Goal: Obtain resource: Obtain resource

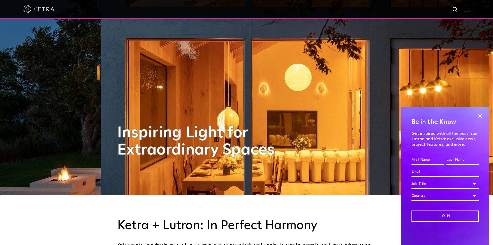
scroll to position [52, 0]
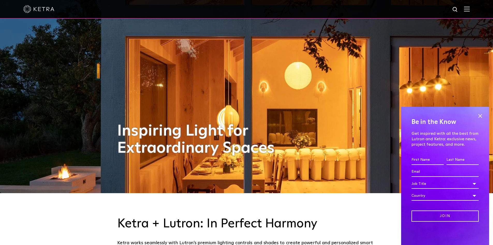
drag, startPoint x: 481, startPoint y: 115, endPoint x: 470, endPoint y: 54, distance: 61.7
click at [481, 115] on span at bounding box center [481, 116] width 8 height 8
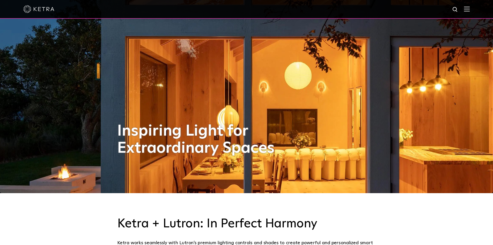
click at [470, 9] on img at bounding box center [467, 8] width 6 height 5
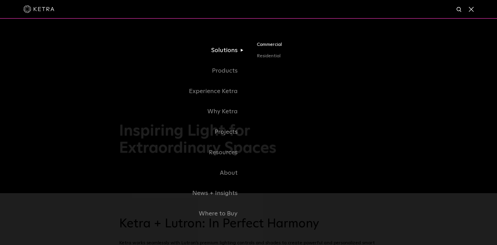
click at [271, 45] on link "Commercial" at bounding box center [317, 46] width 121 height 11
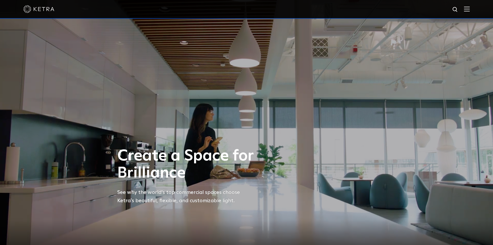
click at [470, 10] on img at bounding box center [467, 8] width 6 height 5
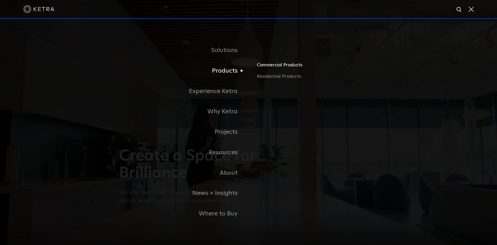
click at [276, 67] on link "Commercial Products" at bounding box center [317, 66] width 121 height 11
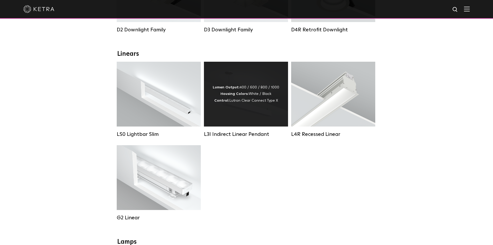
scroll to position [155, 0]
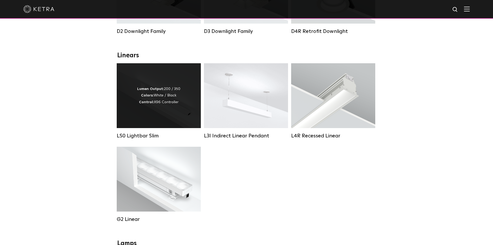
click div "LS0 Lightbar Slim"
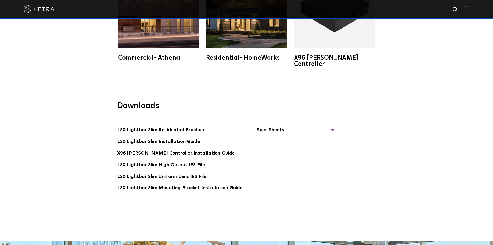
scroll to position [1010, 0]
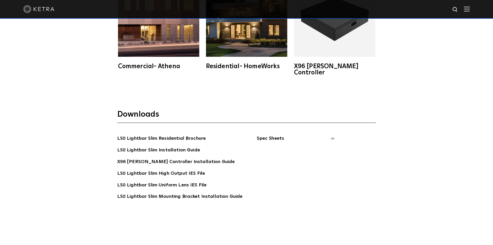
click at [277, 135] on span "Spec Sheets" at bounding box center [296, 140] width 78 height 11
click at [289, 146] on link "LS0 Lightbar Slim Spec Sheet" at bounding box center [296, 150] width 67 height 8
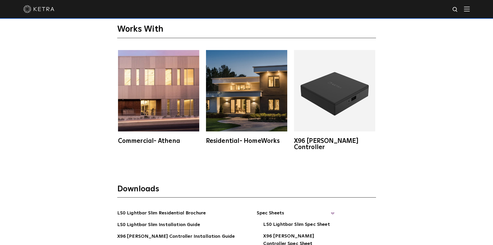
scroll to position [927, 0]
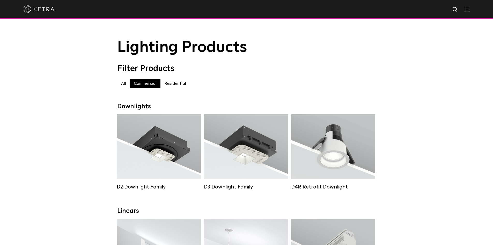
click at [125, 85] on label "All" at bounding box center [123, 83] width 13 height 9
click at [152, 88] on label "Commercial" at bounding box center [145, 83] width 31 height 9
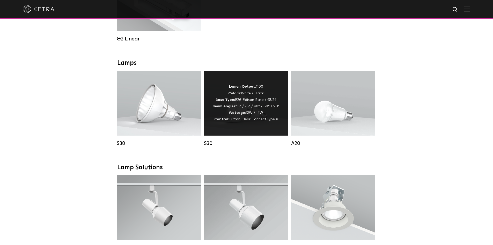
scroll to position [337, 0]
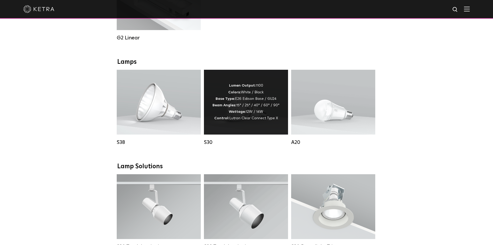
click at [210, 145] on div "S30" at bounding box center [246, 142] width 84 height 6
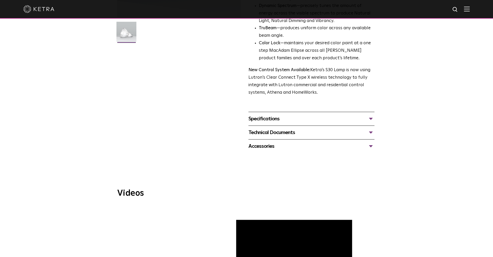
scroll to position [144, 0]
click at [289, 122] on div "Specifications" at bounding box center [312, 119] width 126 height 8
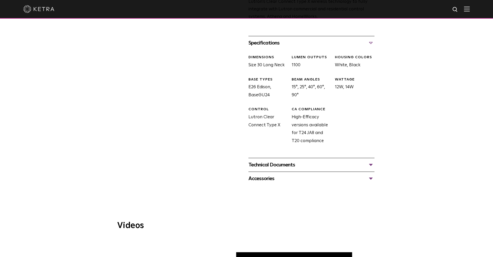
scroll to position [233, 0]
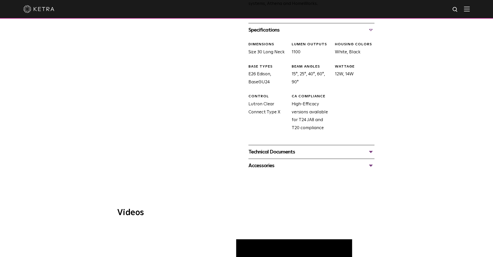
click at [284, 153] on div "Technical Documents" at bounding box center [312, 152] width 126 height 8
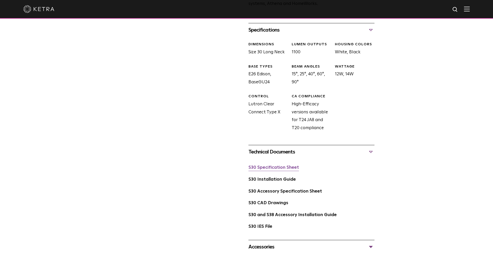
click at [280, 170] on link "S30 Specification Sheet" at bounding box center [274, 168] width 51 height 4
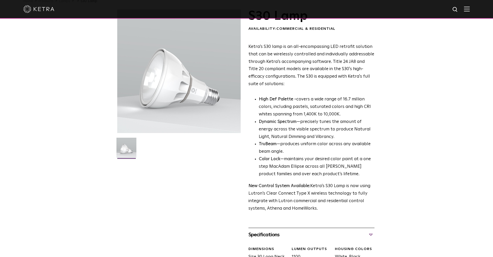
scroll to position [26, 0]
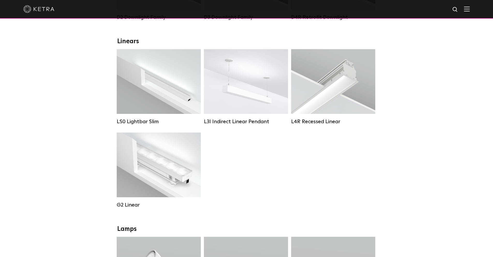
scroll to position [168, 0]
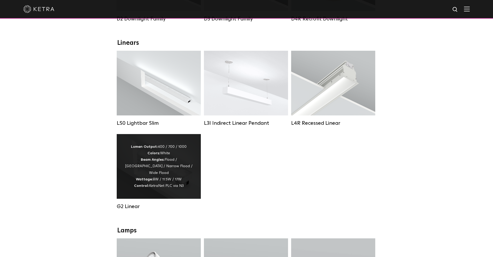
click at [135, 210] on div "G2 Linear" at bounding box center [159, 207] width 84 height 6
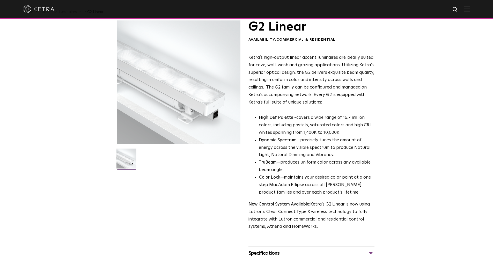
scroll to position [130, 0]
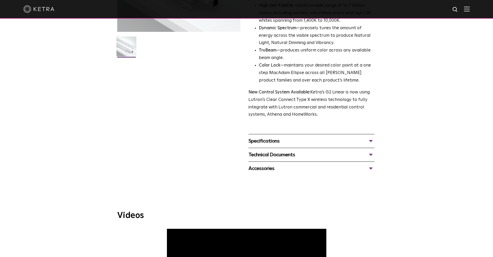
click at [342, 136] on div "Specifications LUMEN OUTPUTS 400, 700, 1000 DIMENSIONS 2" W, 12" L, 2.5-3.1" H …" at bounding box center [312, 141] width 126 height 14
click at [342, 142] on div "Specifications" at bounding box center [312, 141] width 126 height 8
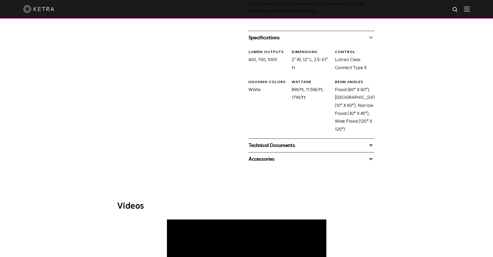
scroll to position [233, 0]
click at [317, 145] on div "Technical Documents" at bounding box center [312, 145] width 126 height 8
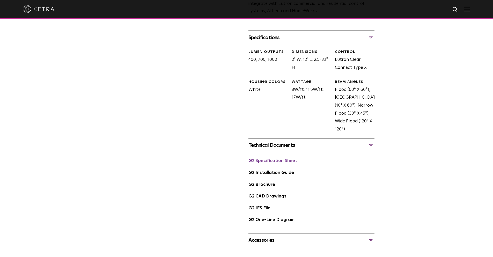
click at [287, 163] on link "G2 Specification Sheet" at bounding box center [273, 161] width 49 height 4
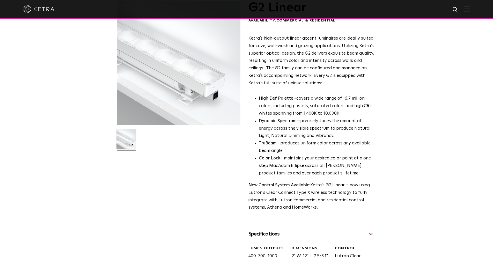
scroll to position [0, 0]
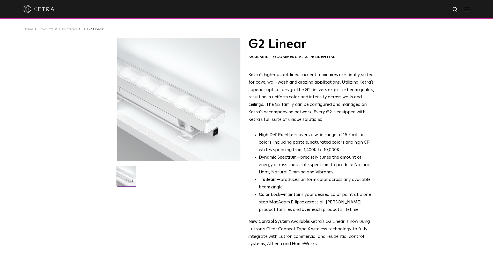
drag, startPoint x: 459, startPoint y: 8, endPoint x: 454, endPoint y: 9, distance: 4.4
click at [458, 8] on img at bounding box center [456, 9] width 6 height 6
type input "lumaris"
click at [439, 6] on button "Search" at bounding box center [443, 10] width 8 height 8
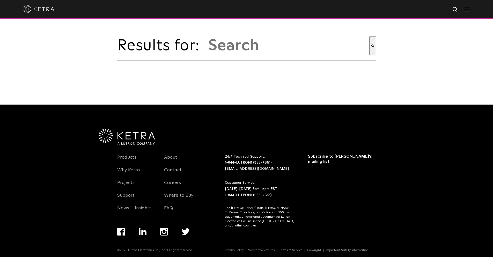
type input "lumaris"
